Goal: Information Seeking & Learning: Learn about a topic

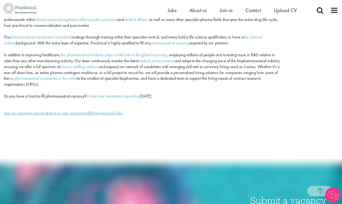
scroll to position [80, 0]
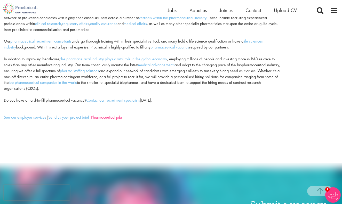
click at [116, 115] on u "Pharmaceutical jobs" at bounding box center [106, 117] width 31 height 5
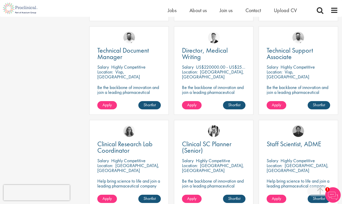
scroll to position [303, 0]
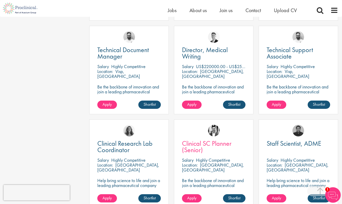
click at [213, 142] on span "Clinical SC Planner (Senior)" at bounding box center [207, 146] width 50 height 15
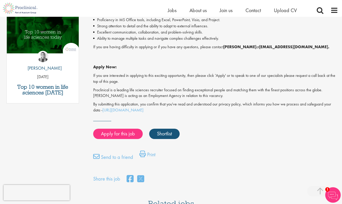
scroll to position [277, 0]
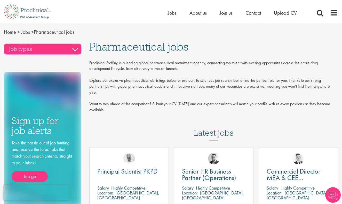
click at [76, 50] on h3 "Job types" at bounding box center [42, 49] width 77 height 11
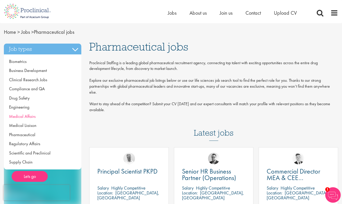
click at [27, 115] on span "Medical Affairs" at bounding box center [22, 117] width 27 height 6
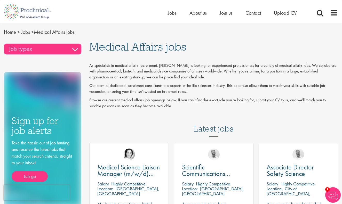
click at [72, 46] on h3 "Job types" at bounding box center [42, 49] width 77 height 11
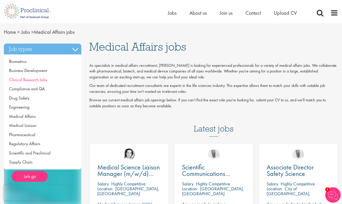
click at [37, 80] on span "Clinical Research Jobs" at bounding box center [28, 80] width 38 height 6
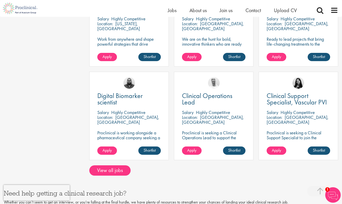
scroll to position [413, 0]
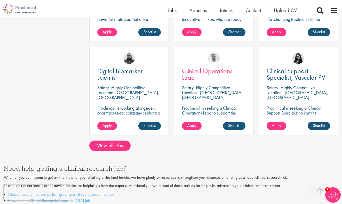
click at [211, 67] on span "Clinical Operations Lead" at bounding box center [207, 74] width 50 height 15
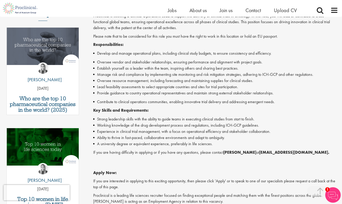
scroll to position [161, 0]
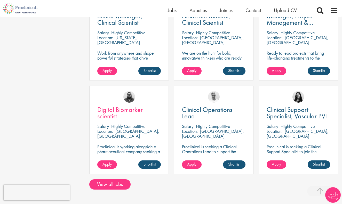
scroll to position [379, 0]
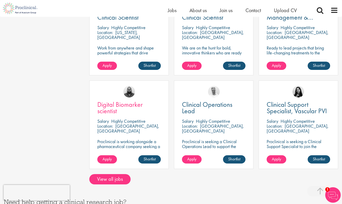
click at [128, 100] on span "Digital Biomarker scientist" at bounding box center [119, 107] width 45 height 15
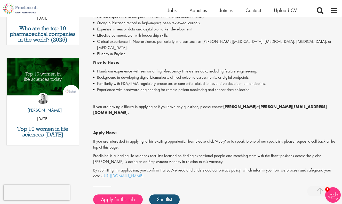
scroll to position [206, 0]
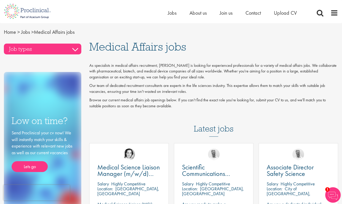
click at [76, 48] on h3 "Job types" at bounding box center [42, 49] width 77 height 11
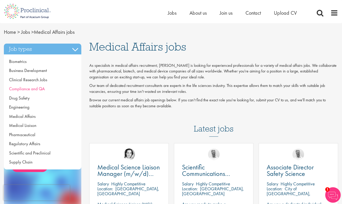
click at [31, 88] on span "Compliance and QA" at bounding box center [27, 89] width 36 height 6
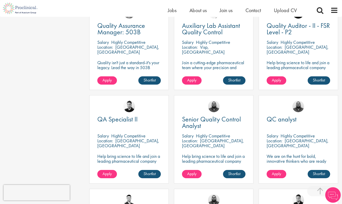
scroll to position [156, 0]
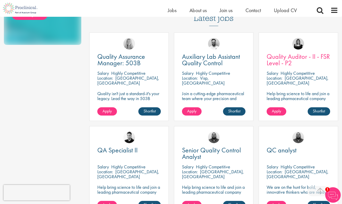
click at [285, 57] on span "Quality Auditor - II - FSR Level - P2" at bounding box center [298, 59] width 63 height 15
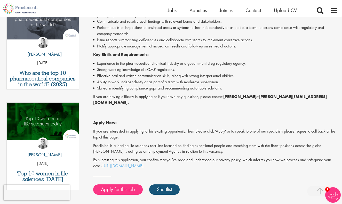
scroll to position [188, 0]
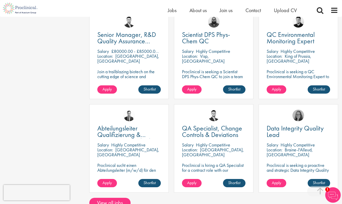
scroll to position [364, 0]
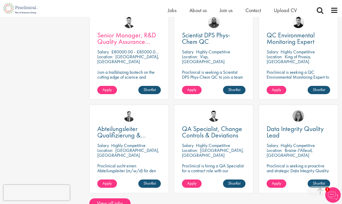
click at [126, 36] on span "Senior Manager, R&D Quality Assurance (GCP)" at bounding box center [126, 42] width 59 height 22
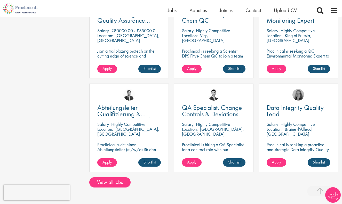
scroll to position [386, 0]
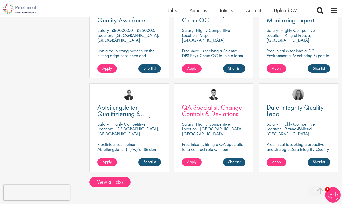
click at [197, 108] on span "QA Specialist, Change Controls & Deviations" at bounding box center [212, 110] width 60 height 15
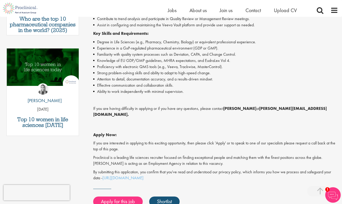
scroll to position [243, 0]
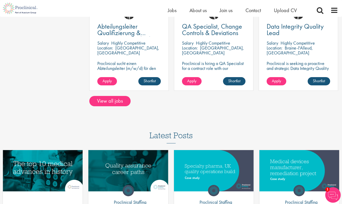
scroll to position [467, 0]
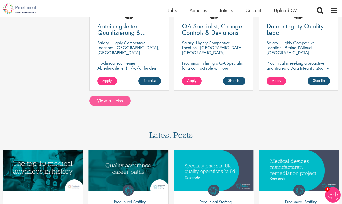
click at [111, 102] on link "View all jobs" at bounding box center [109, 101] width 41 height 10
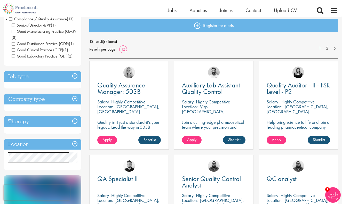
scroll to position [55, 0]
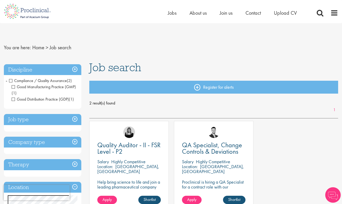
click at [74, 68] on h3 "Discipline" at bounding box center [42, 69] width 77 height 11
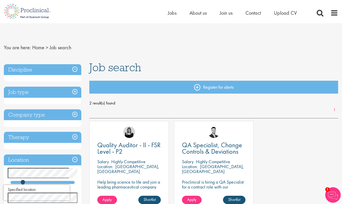
click at [37, 92] on h3 "Job type" at bounding box center [42, 92] width 77 height 11
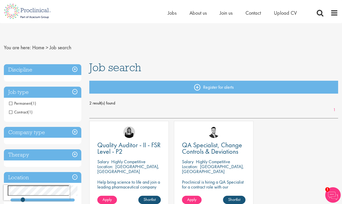
click at [12, 102] on span "Permanent" at bounding box center [20, 103] width 22 height 5
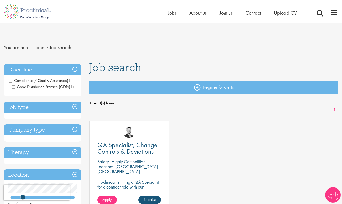
click at [76, 67] on h3 "Discipline" at bounding box center [42, 69] width 77 height 11
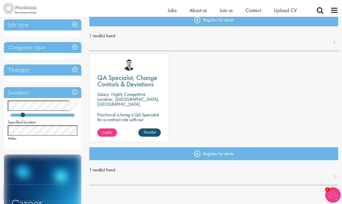
scroll to position [56, 0]
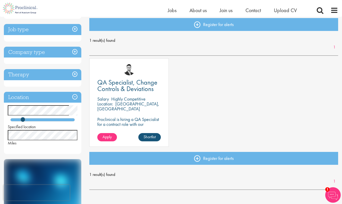
click at [72, 76] on h3 "Therapy" at bounding box center [42, 74] width 77 height 11
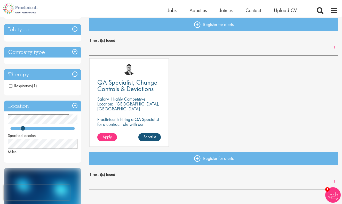
click at [76, 50] on h3 "Company type" at bounding box center [42, 52] width 77 height 11
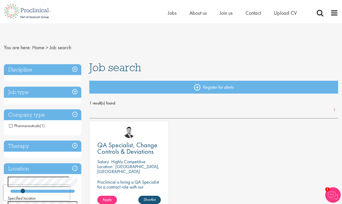
scroll to position [0, 0]
click at [30, 69] on h3 "Discipline" at bounding box center [42, 69] width 77 height 11
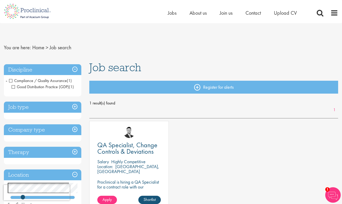
click at [10, 81] on span "Compliance / Quality Assurance" at bounding box center [38, 80] width 58 height 5
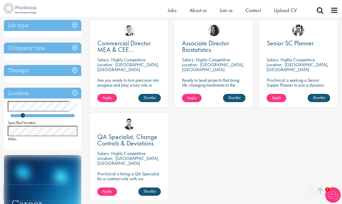
scroll to position [105, 0]
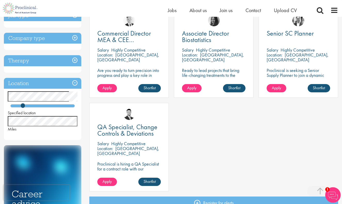
click at [31, 133] on div "Location Specified location Miles" at bounding box center [42, 109] width 77 height 62
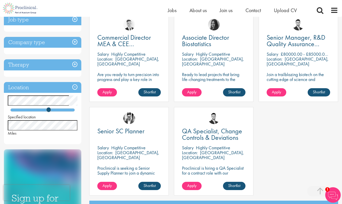
scroll to position [103, 0]
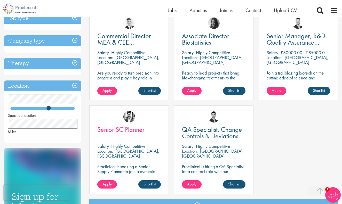
click at [127, 128] on span "Senior SC Planner" at bounding box center [120, 129] width 47 height 9
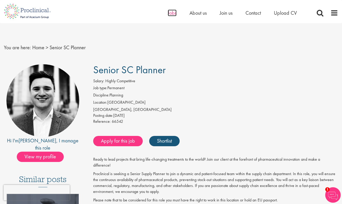
click at [170, 13] on span "Jobs" at bounding box center [172, 13] width 9 height 7
